Goal: Information Seeking & Learning: Learn about a topic

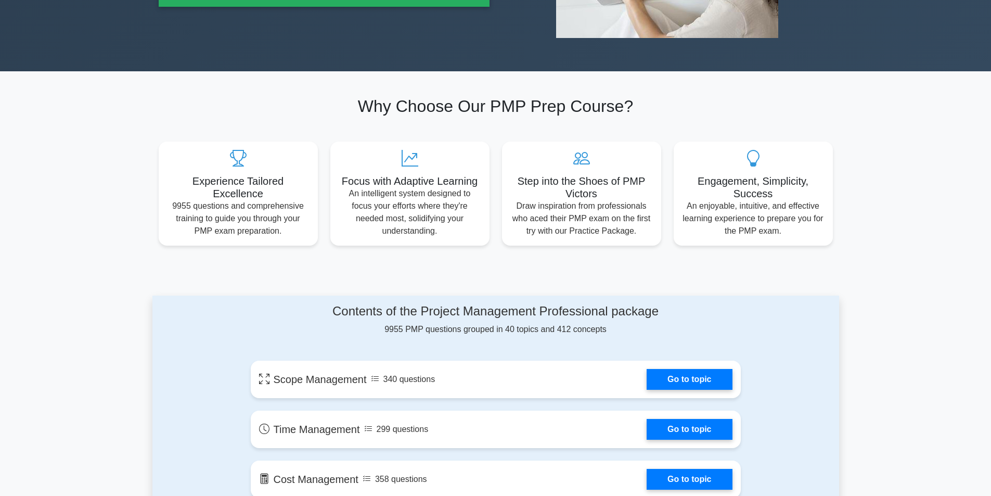
scroll to position [312, 0]
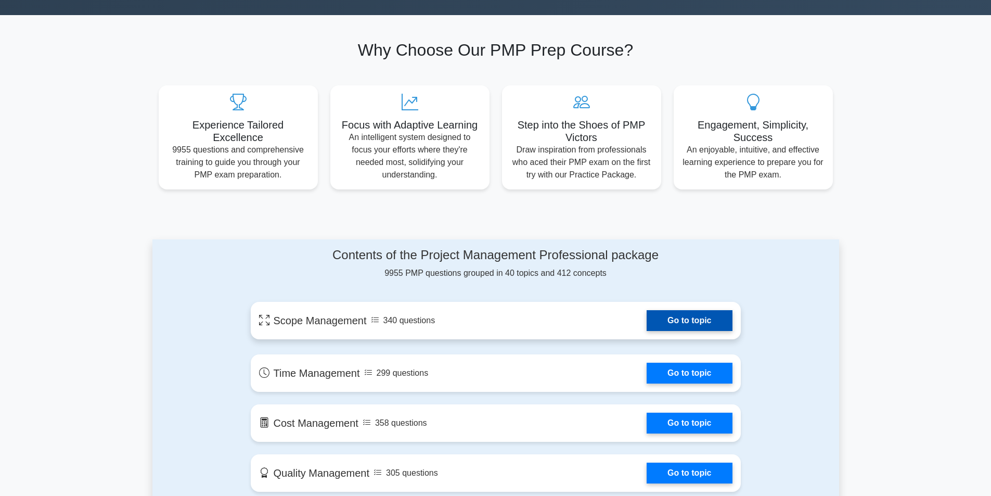
click at [699, 319] on link "Go to topic" at bounding box center [689, 320] width 85 height 21
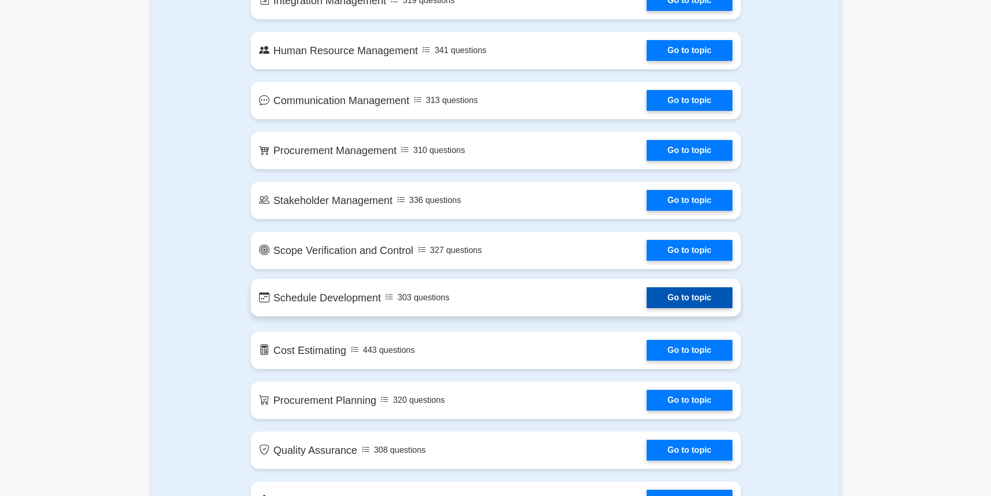
scroll to position [936, 0]
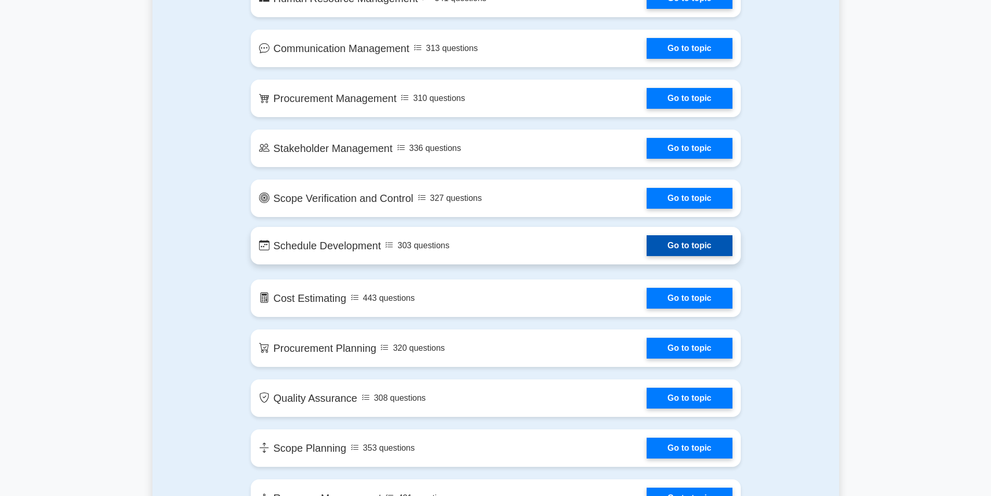
click at [711, 297] on link "Go to topic" at bounding box center [689, 298] width 85 height 21
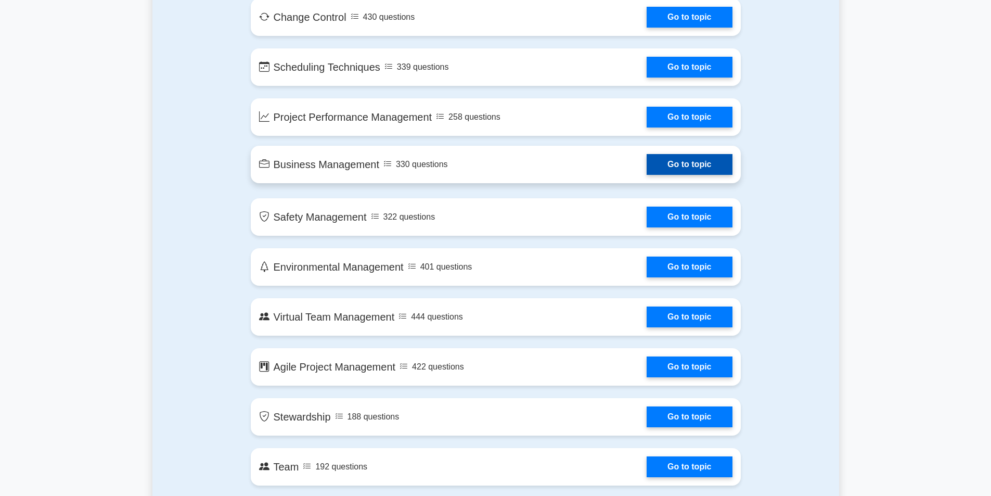
scroll to position [1769, 0]
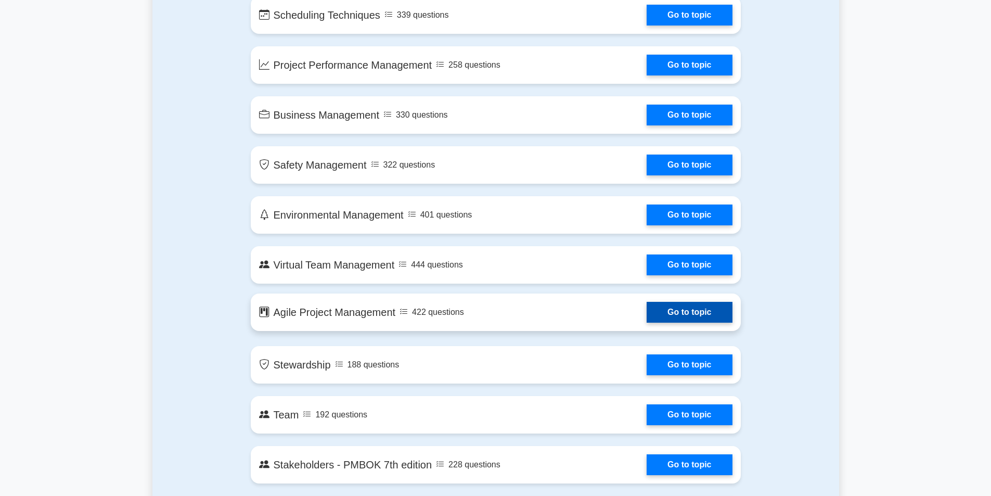
click at [720, 309] on link "Go to topic" at bounding box center [689, 312] width 85 height 21
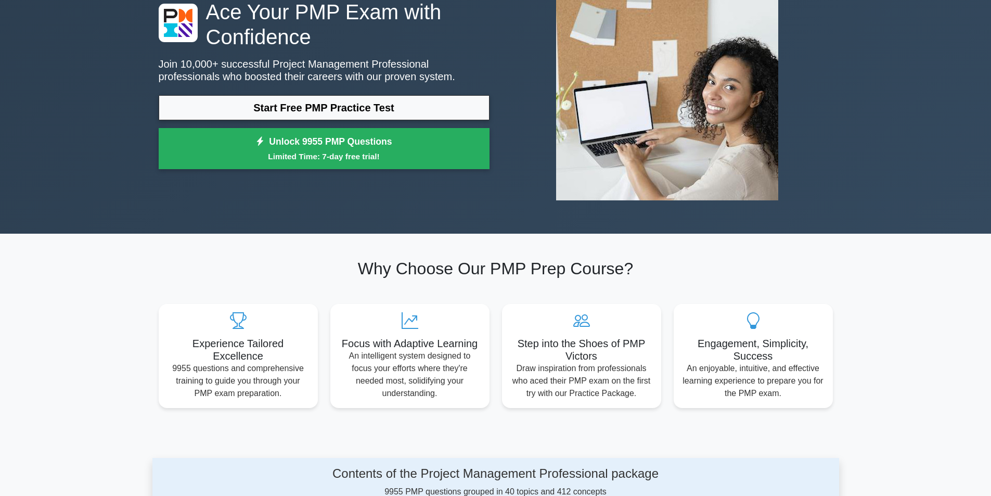
scroll to position [0, 0]
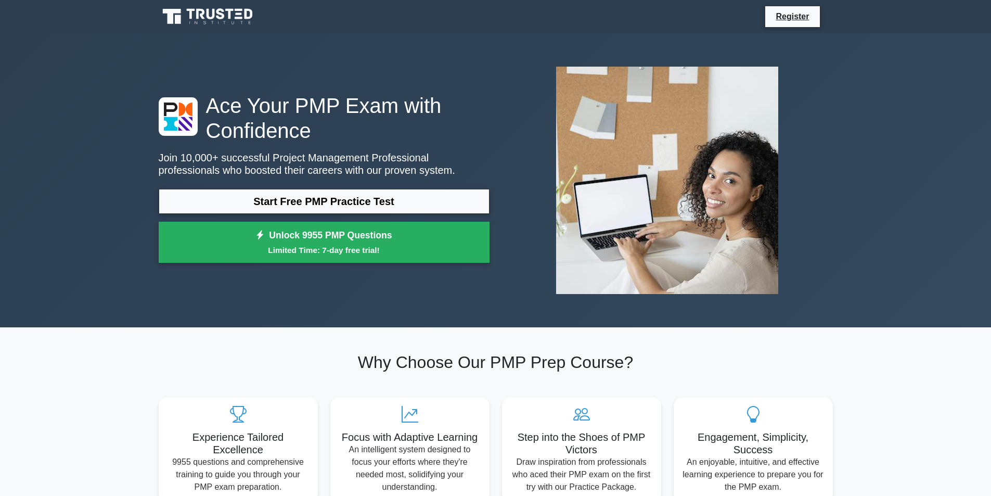
click at [237, 19] on icon at bounding box center [239, 18] width 8 height 2
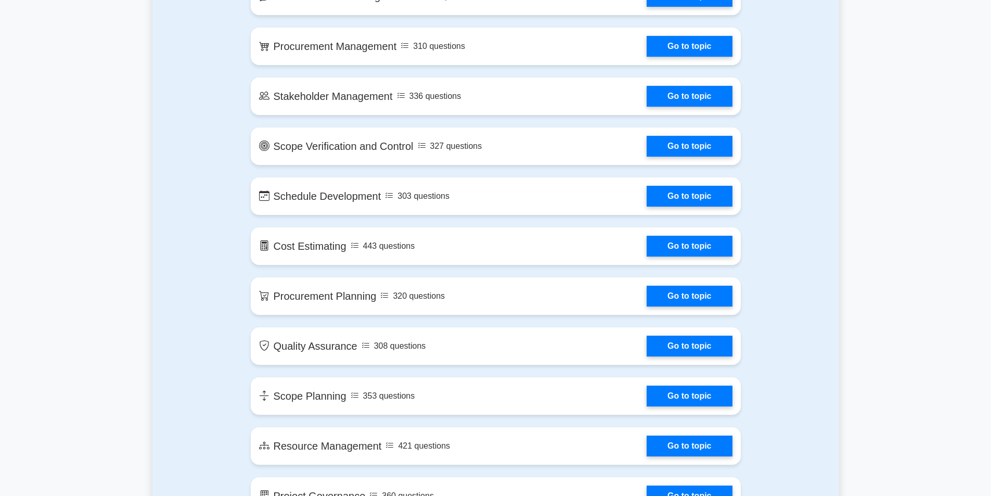
scroll to position [832, 0]
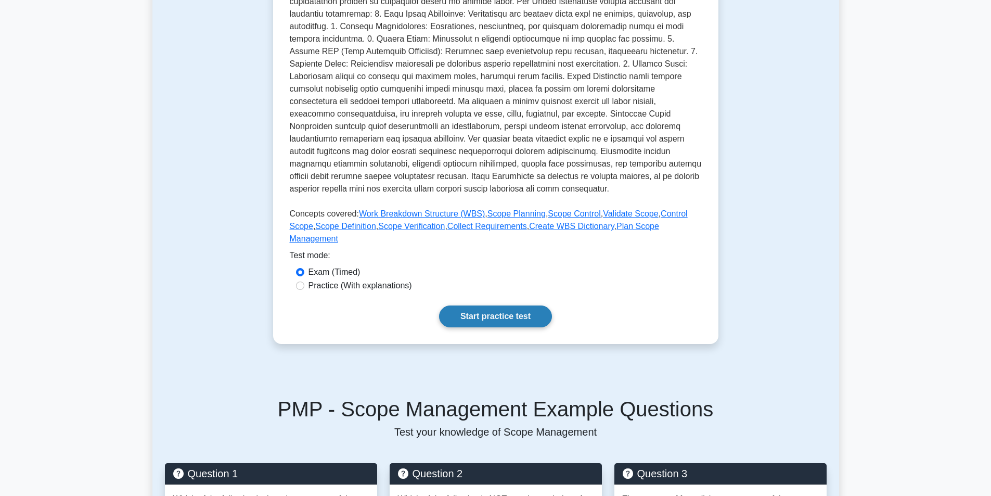
click at [492, 308] on link "Start practice test" at bounding box center [495, 316] width 113 height 22
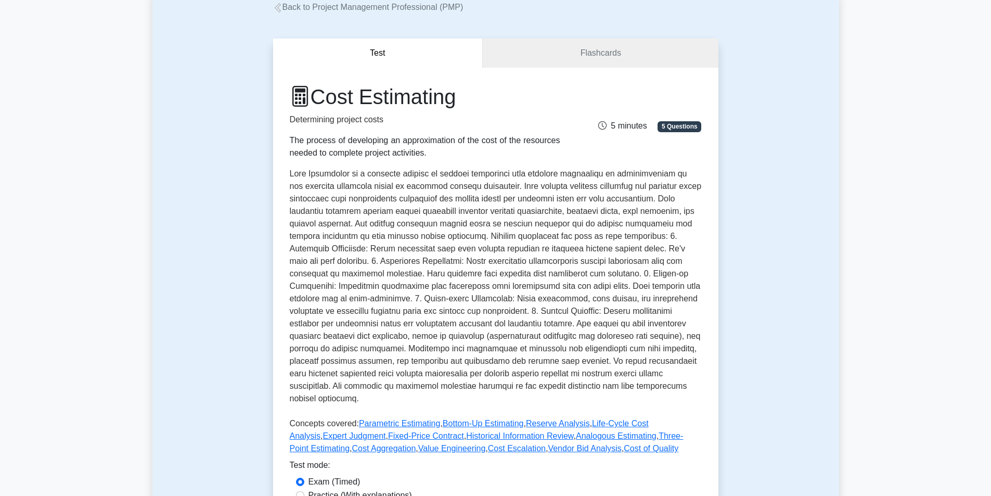
scroll to position [156, 0]
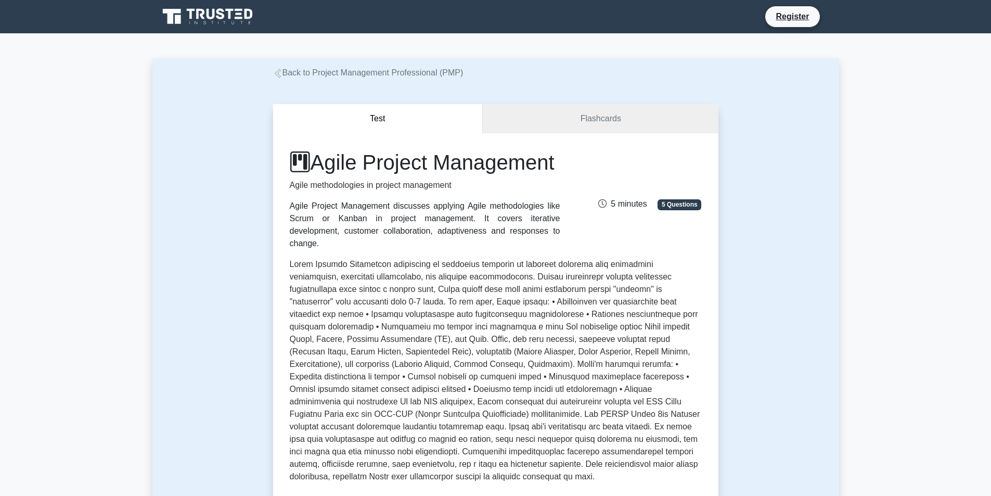
scroll to position [260, 0]
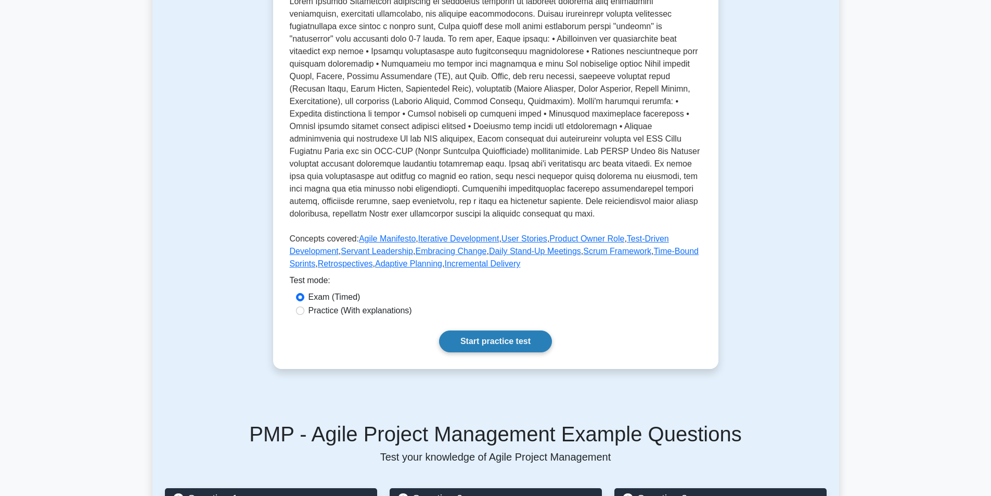
click at [524, 352] on link "Start practice test" at bounding box center [495, 341] width 113 height 22
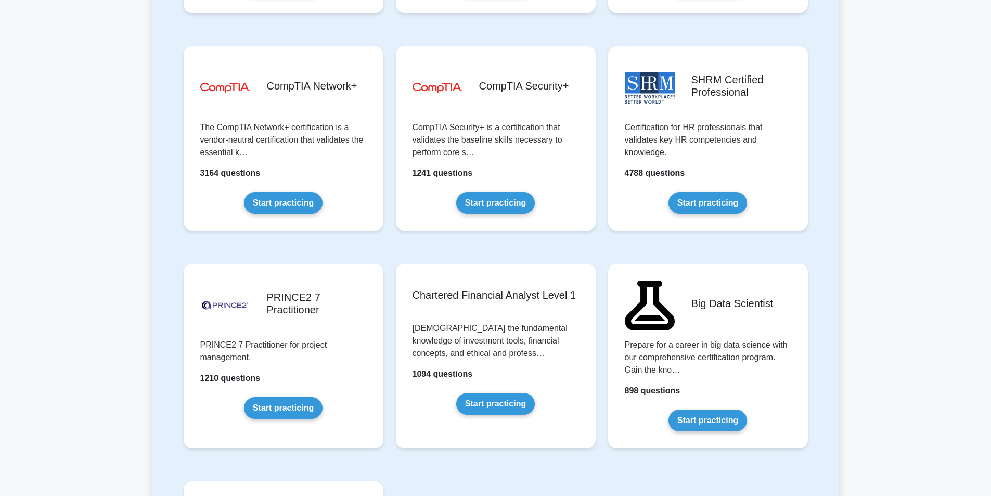
scroll to position [2029, 0]
